Goal: Check status: Check status

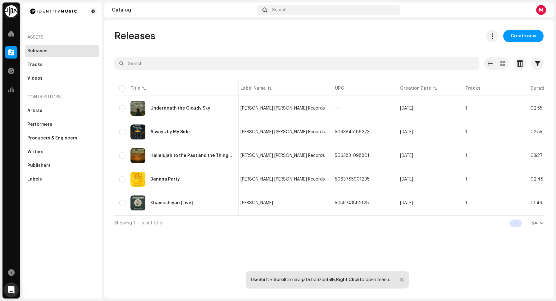
scroll to position [0, 154]
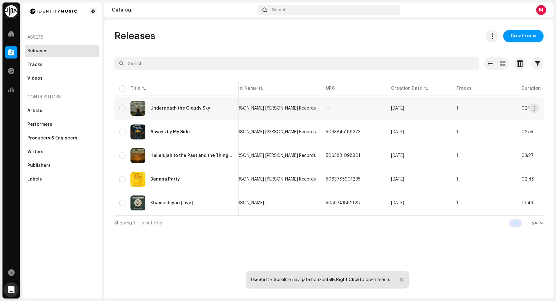
click at [196, 108] on div "Underneath the Cloudy Sky" at bounding box center [180, 108] width 60 height 4
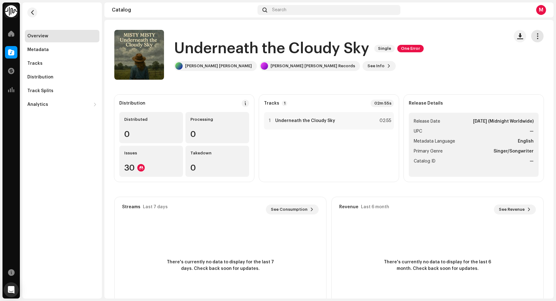
click at [535, 37] on span "button" at bounding box center [538, 36] width 6 height 5
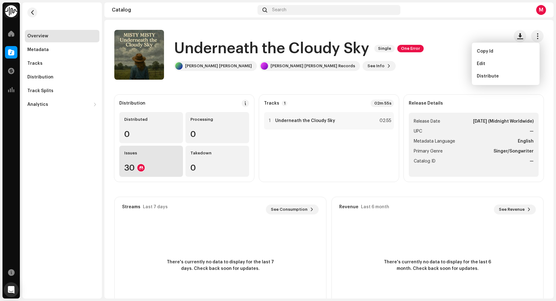
click at [159, 162] on div "Issues 30" at bounding box center [151, 160] width 64 height 31
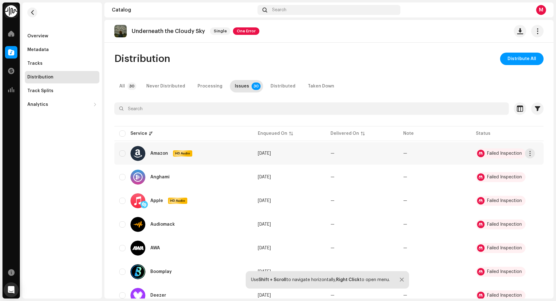
click at [497, 153] on div "Failed Inspection" at bounding box center [504, 153] width 35 height 4
drag, startPoint x: 497, startPoint y: 153, endPoint x: 534, endPoint y: 153, distance: 37.0
click at [534, 153] on button "button" at bounding box center [530, 153] width 10 height 10
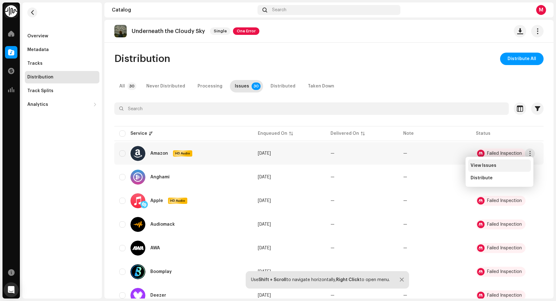
click at [484, 165] on span "View Issues" at bounding box center [484, 165] width 26 height 5
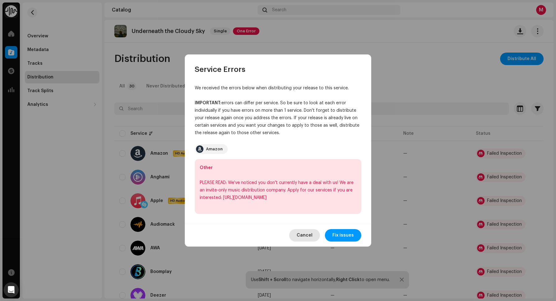
click at [310, 232] on span "Cancel" at bounding box center [305, 235] width 16 height 12
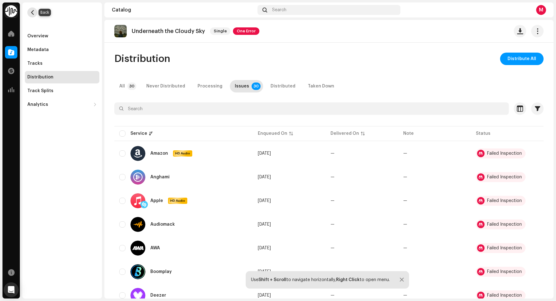
click at [34, 9] on button "button" at bounding box center [32, 12] width 10 height 10
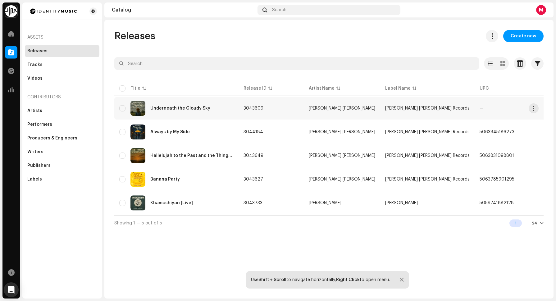
click at [179, 104] on div "Underneath the Cloudy Sky" at bounding box center [176, 108] width 114 height 15
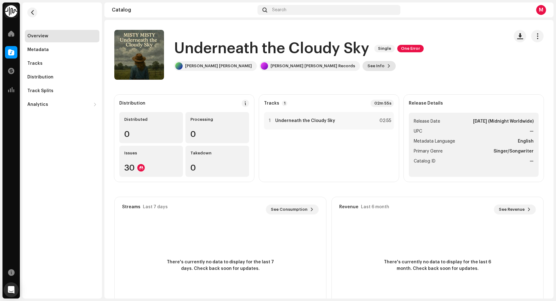
click at [368, 64] on span "See Info" at bounding box center [376, 66] width 17 height 12
